Goal: Task Accomplishment & Management: Complete application form

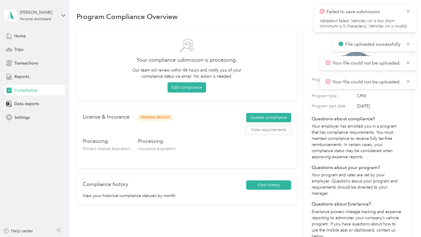
scroll to position [7, 0]
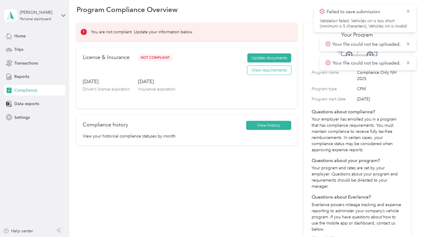
click at [272, 67] on button "View requirements" at bounding box center [269, 70] width 44 height 9
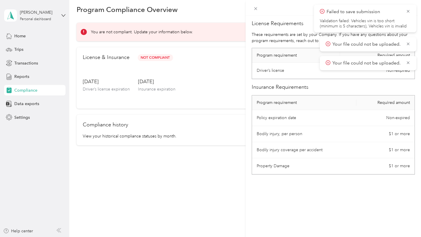
click at [322, 11] on icon at bounding box center [322, 11] width 5 height 5
click at [408, 13] on icon at bounding box center [408, 11] width 5 height 5
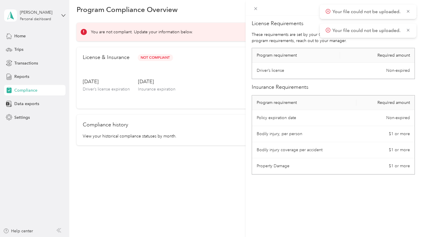
click at [408, 13] on icon at bounding box center [408, 11] width 5 height 5
click at [255, 6] on icon at bounding box center [255, 8] width 5 height 5
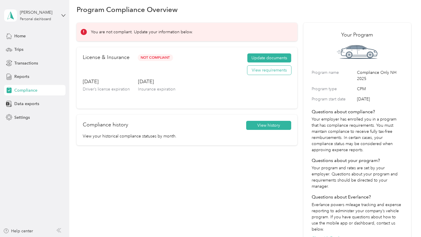
click at [260, 69] on button "View requirements" at bounding box center [269, 70] width 44 height 9
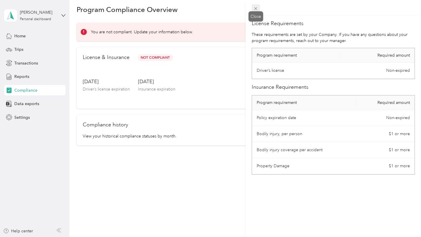
click at [254, 8] on icon at bounding box center [255, 8] width 5 height 5
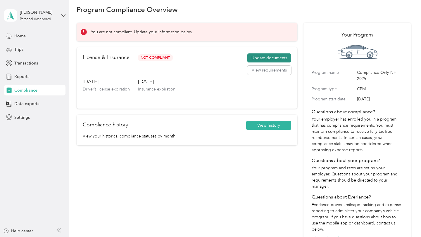
click at [274, 58] on button "Update documents" at bounding box center [269, 57] width 44 height 9
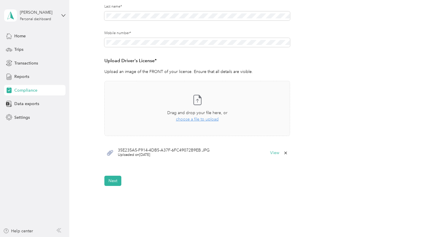
scroll to position [146, 0]
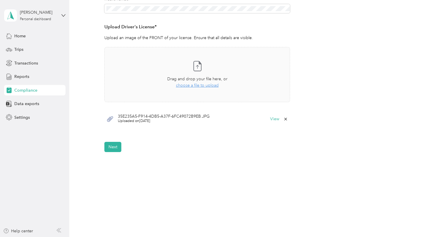
click at [126, 125] on div "35E235A5-F914-4DB5-A37F-6FC49072B9EB.JPG Uploaded on [DATE] View" at bounding box center [197, 119] width 186 height 18
click at [113, 119] on icon at bounding box center [109, 118] width 7 height 7
click at [111, 119] on icon at bounding box center [110, 120] width 6 height 6
